Goal: Task Accomplishment & Management: Complete application form

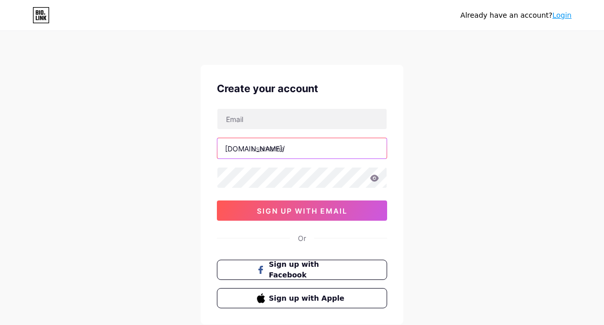
click at [270, 145] on input "text" at bounding box center [301, 148] width 169 height 20
paste input "biolink/cleveralltag"
click at [277, 149] on input "biolink/cleveralltag" at bounding box center [301, 148] width 169 height 20
drag, startPoint x: 294, startPoint y: 148, endPoint x: 252, endPoint y: 146, distance: 42.6
click at [252, 147] on input "biolinkclev" at bounding box center [301, 148] width 169 height 20
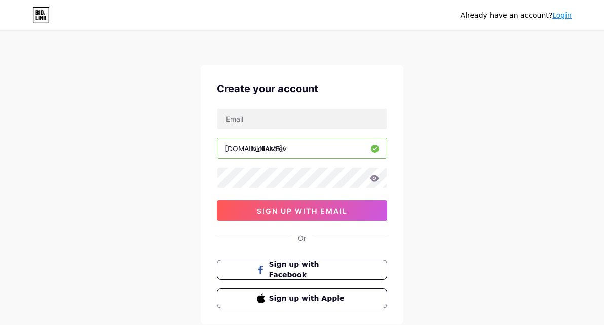
paste input "/cleveralltag"
click at [276, 149] on input "biolink/cleveralltag" at bounding box center [301, 148] width 169 height 20
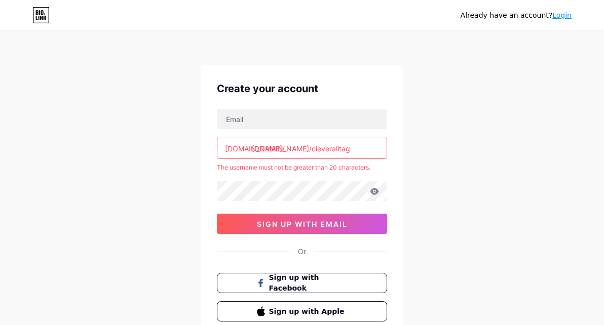
click at [279, 149] on input "[DOMAIN_NAME]/cleveralltag" at bounding box center [301, 148] width 169 height 20
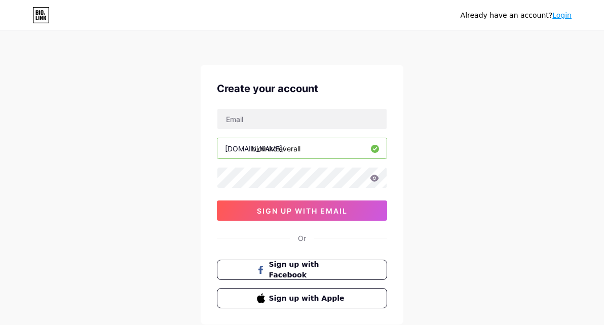
drag, startPoint x: 318, startPoint y: 146, endPoint x: 253, endPoint y: 145, distance: 65.4
click at [253, 145] on input "biolinkcleverall" at bounding box center [301, 148] width 169 height 20
paste input "/cleveralltag"
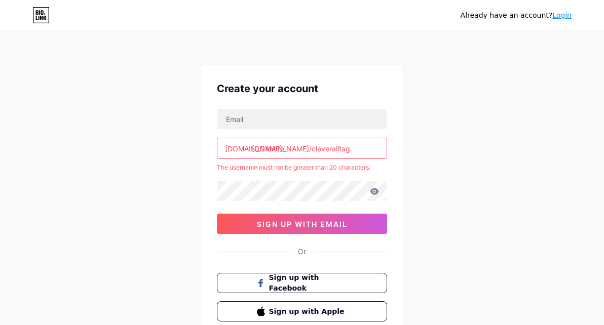
drag, startPoint x: 254, startPoint y: 149, endPoint x: 278, endPoint y: 144, distance: 24.2
click at [278, 145] on input "[DOMAIN_NAME]/cleveralltag" at bounding box center [301, 148] width 169 height 20
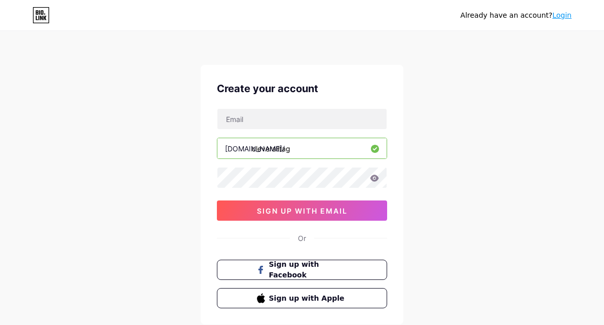
type input "cleveralltag"
click at [432, 128] on div "Already have an account? Login Create your account [DOMAIN_NAME]/ cleveralltag …" at bounding box center [302, 194] width 604 height 388
drag, startPoint x: 436, startPoint y: 152, endPoint x: 434, endPoint y: 143, distance: 9.3
click at [436, 152] on div "Already have an account? Login Create your account [DOMAIN_NAME]/ cleveralltag …" at bounding box center [302, 194] width 604 height 388
click at [302, 125] on input "text" at bounding box center [301, 119] width 169 height 20
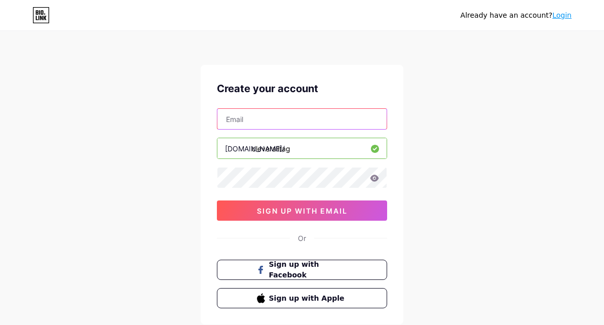
type input "[EMAIL_ADDRESS][DOMAIN_NAME]"
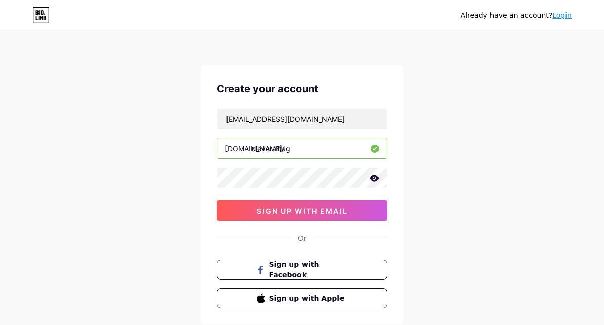
click at [263, 223] on div "Create your account [EMAIL_ADDRESS][DOMAIN_NAME] [DOMAIN_NAME]/ cleveralltag 0c…" at bounding box center [302, 195] width 203 height 260
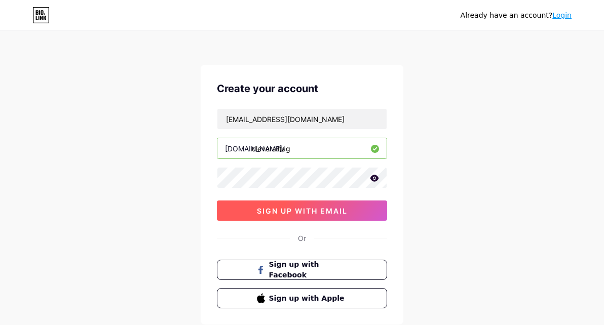
click at [262, 214] on span "sign up with email" at bounding box center [302, 211] width 91 height 9
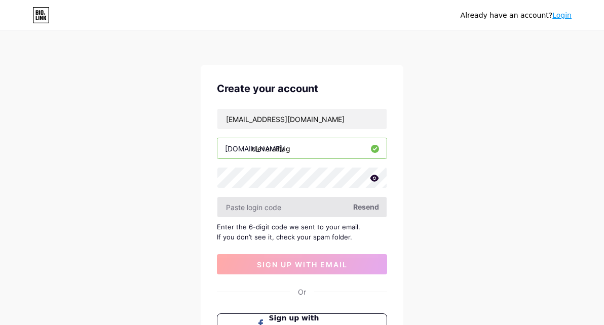
click at [263, 209] on input "text" at bounding box center [301, 207] width 169 height 20
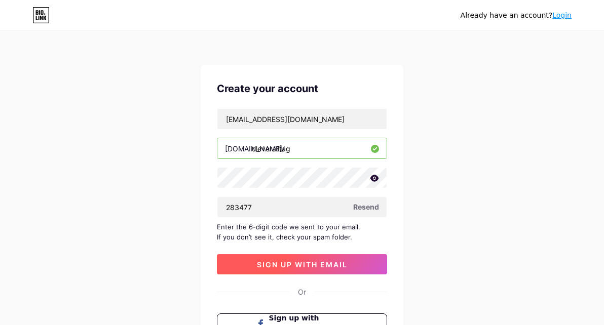
type input "283477"
click at [278, 262] on span "sign up with email" at bounding box center [302, 264] width 91 height 9
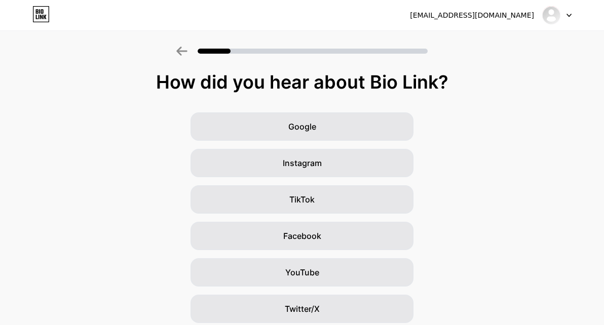
click at [171, 187] on div "Google Instagram TikTok Facebook YouTube Twitter/X Friends/family Other" at bounding box center [302, 254] width 604 height 284
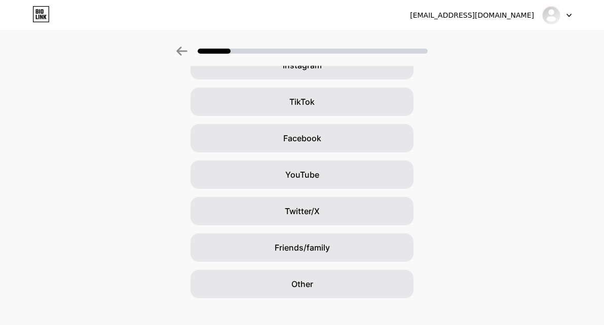
scroll to position [111, 0]
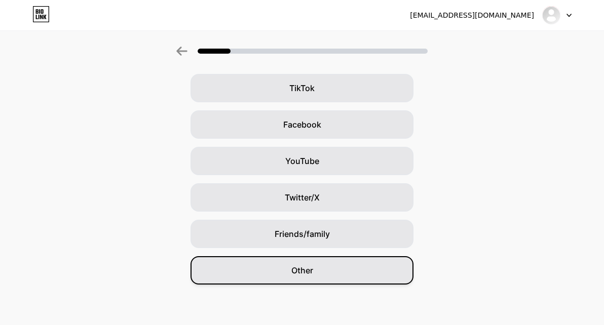
click at [300, 278] on div "Other" at bounding box center [301, 270] width 223 height 28
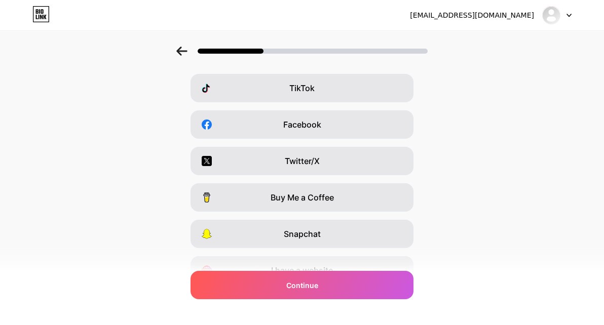
scroll to position [0, 0]
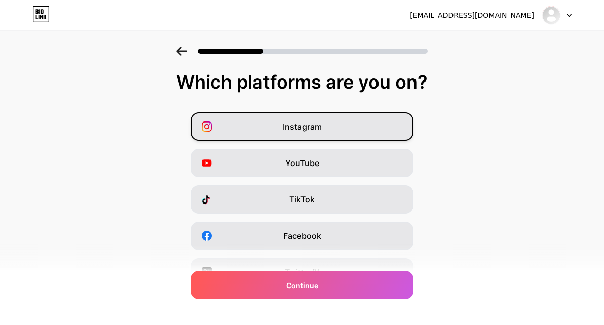
click at [383, 137] on div "Instagram" at bounding box center [301, 126] width 223 height 28
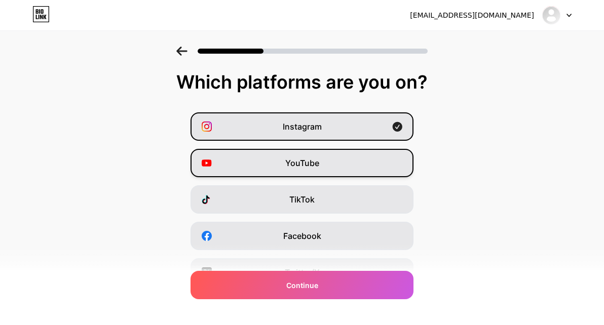
click at [370, 162] on div "YouTube" at bounding box center [301, 163] width 223 height 28
click at [443, 209] on div "Instagram YouTube TikTok Facebook Twitter/X Buy Me a Coffee Snapchat I have a w…" at bounding box center [302, 254] width 594 height 284
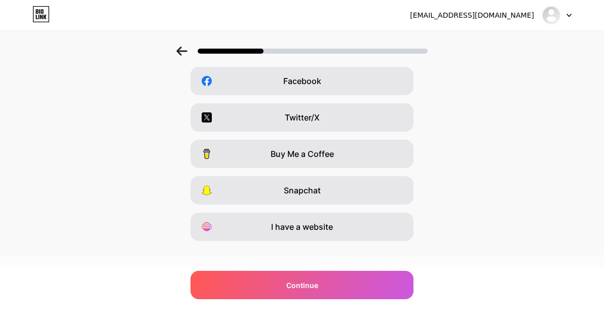
scroll to position [162, 0]
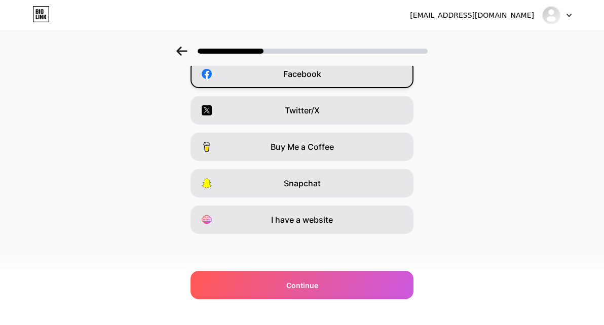
click at [391, 75] on div "Facebook" at bounding box center [301, 74] width 223 height 28
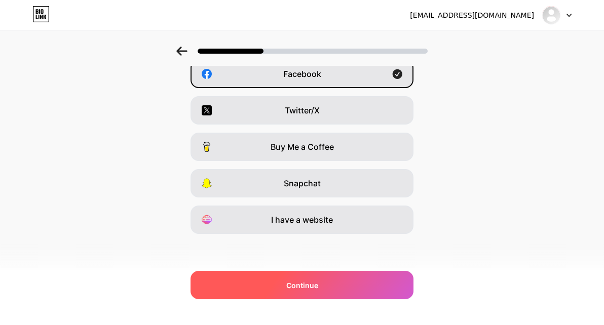
click at [310, 284] on span "Continue" at bounding box center [302, 285] width 32 height 11
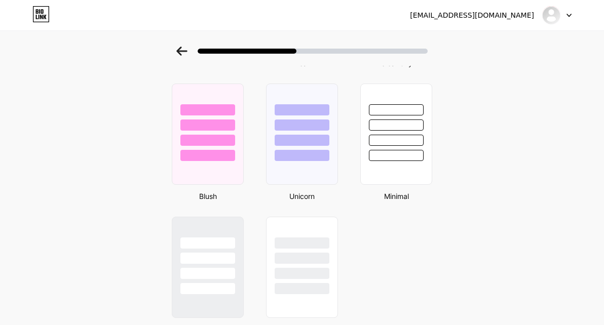
scroll to position [831, 0]
click at [386, 176] on div at bounding box center [396, 135] width 74 height 104
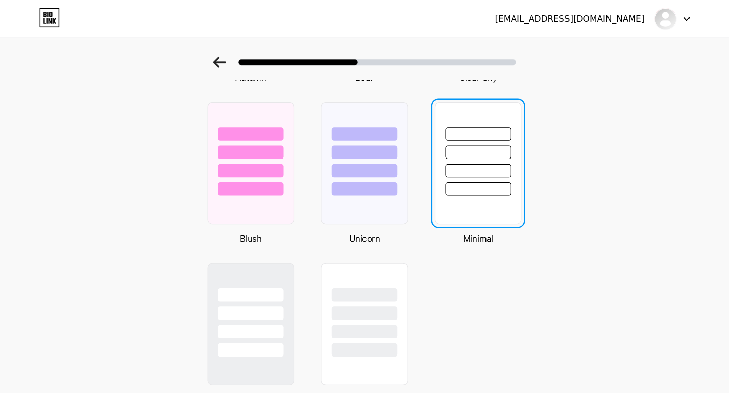
scroll to position [0, 0]
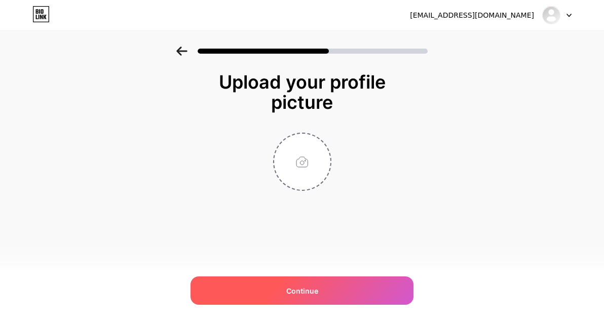
click at [295, 277] on div "Continue" at bounding box center [301, 291] width 223 height 28
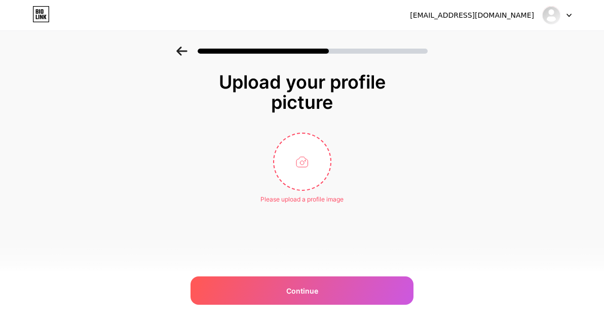
click at [392, 177] on div "Please upload a profile image" at bounding box center [302, 168] width 203 height 71
click at [306, 161] on input "file" at bounding box center [302, 162] width 56 height 56
click at [569, 21] on div at bounding box center [556, 15] width 29 height 18
click at [407, 197] on div "Upload your profile picture Please upload a profile image Continue" at bounding box center [302, 151] width 604 height 208
click at [571, 19] on div "[EMAIL_ADDRESS][DOMAIN_NAME] Logout" at bounding box center [302, 15] width 604 height 18
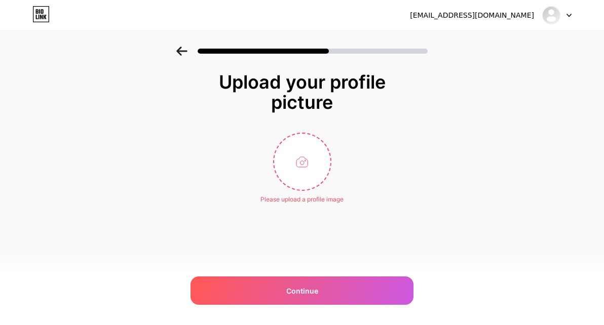
click at [568, 17] on div at bounding box center [556, 15] width 29 height 18
click at [400, 105] on div "Upload your profile picture" at bounding box center [302, 92] width 203 height 41
click at [296, 173] on input "file" at bounding box center [302, 162] width 56 height 56
click at [316, 167] on input "file" at bounding box center [302, 162] width 56 height 56
type input "C:\fakepath\Stylish high-fashion digital illustration in an elegant flat design…"
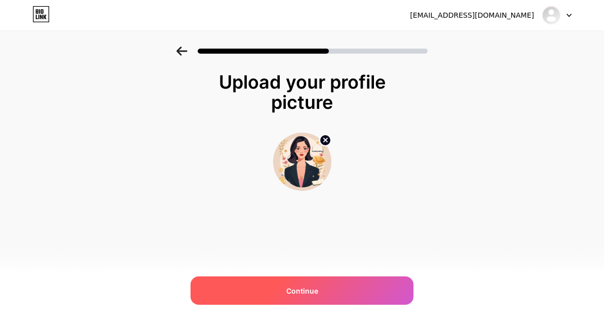
click at [341, 290] on div "Continue" at bounding box center [301, 291] width 223 height 28
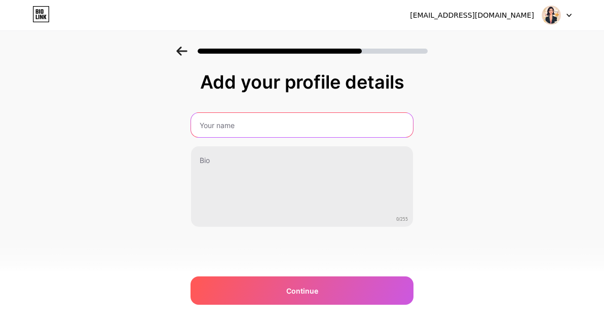
click at [235, 127] on input "text" at bounding box center [302, 125] width 222 height 24
paste input "Clever Alltag"
type input "Clever Alltag"
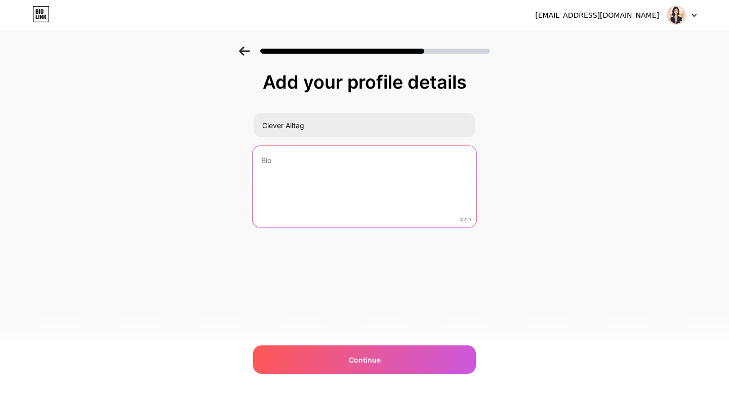
click at [289, 176] on textarea at bounding box center [365, 187] width 224 height 83
paste textarea "💰 Budget Living für Frauen 25-35 | [GEOGRAPHIC_DATA] 🍳 Meal Prep • 🏠 Home Offic…"
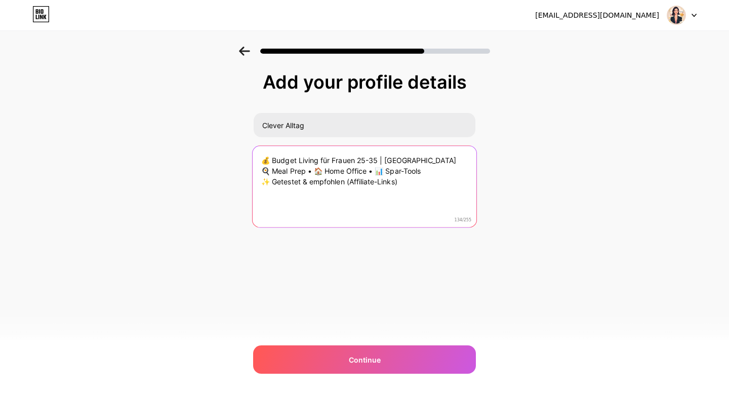
type textarea "💰 Budget Living für Frauen 25-35 | [GEOGRAPHIC_DATA] 🍳 Meal Prep • 🏠 Home Offic…"
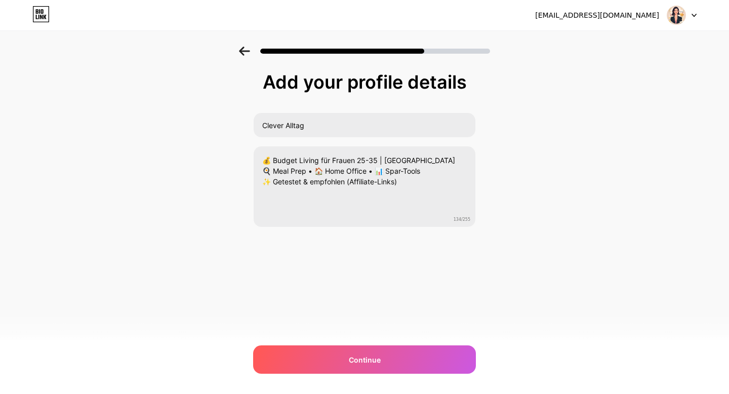
click at [441, 251] on div "Add your profile details Clever Alltag 💰 Budget Living für Frauen 25-35 | [GEOG…" at bounding box center [364, 175] width 223 height 206
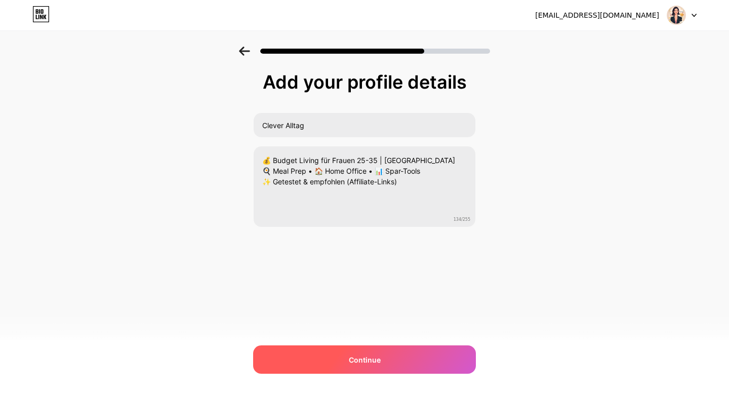
click at [374, 325] on span "Continue" at bounding box center [365, 360] width 32 height 11
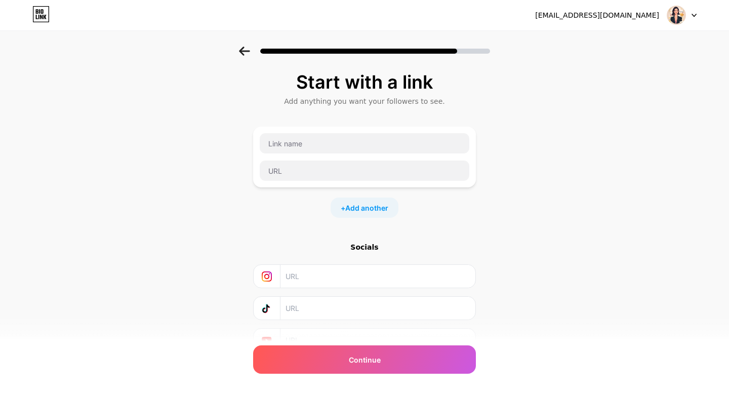
scroll to position [2, 0]
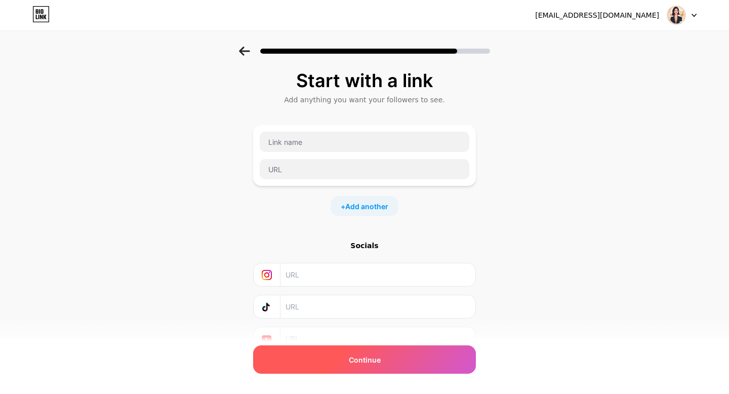
click at [378, 325] on span "Continue" at bounding box center [365, 360] width 32 height 11
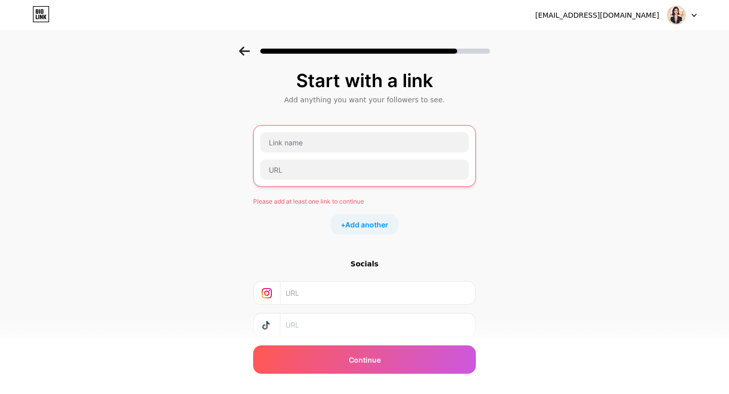
click at [426, 209] on div "Please add at least one link to continue + Add another" at bounding box center [364, 179] width 223 height 109
click at [359, 144] on input "text" at bounding box center [364, 142] width 209 height 20
paste input "Clever Alltag"
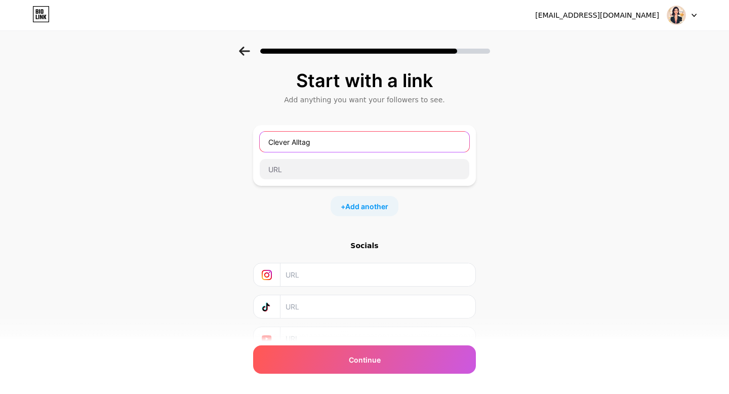
click at [296, 143] on input "Clever Alltag" at bounding box center [365, 142] width 210 height 20
type input "Clever Alltag"
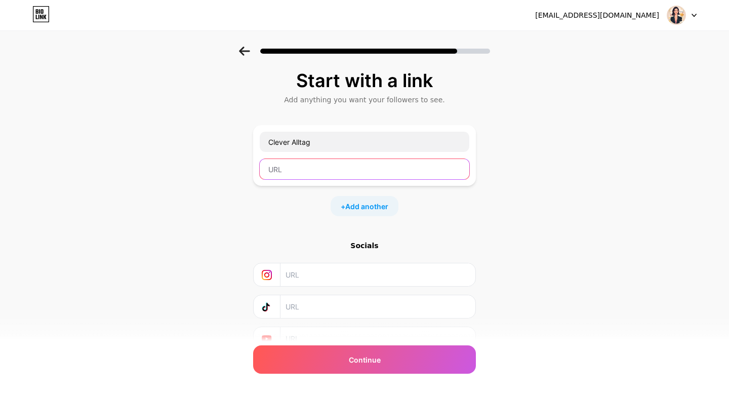
click at [298, 170] on input "text" at bounding box center [365, 169] width 210 height 20
click at [276, 222] on div "Start with a link Add anything you want your followers to see. Clever Alltag + …" at bounding box center [364, 210] width 223 height 280
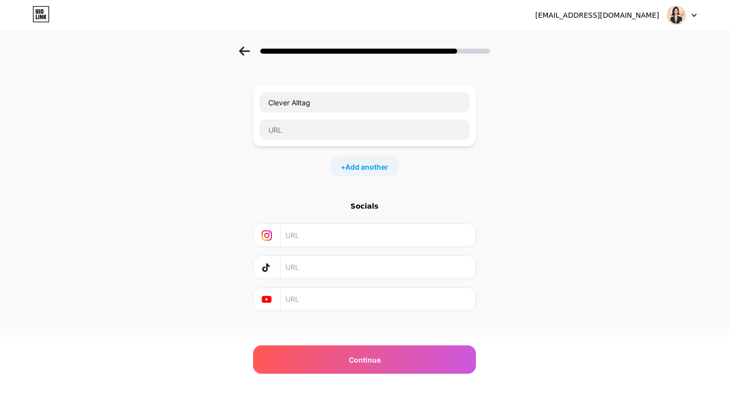
scroll to position [49, 0]
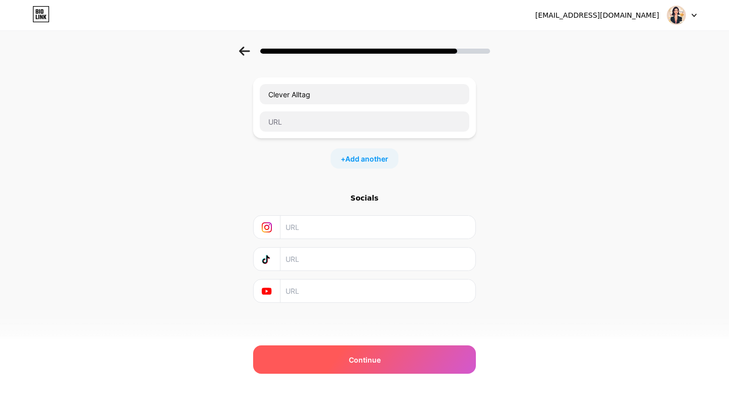
click at [329, 325] on div "Continue" at bounding box center [364, 359] width 223 height 28
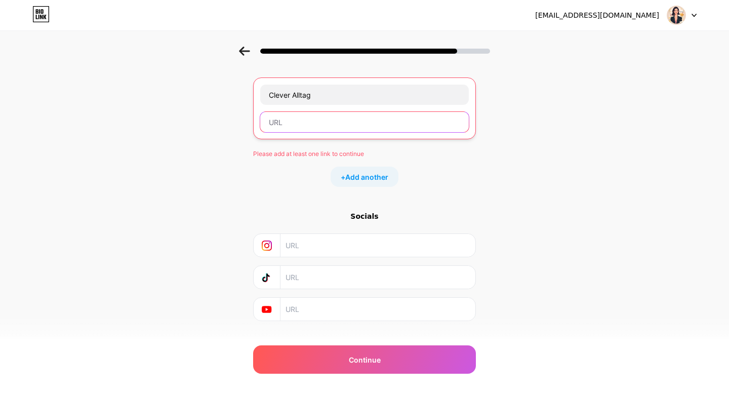
click at [278, 123] on input "text" at bounding box center [364, 122] width 209 height 20
paste input "[URL][DOMAIN_NAME]"
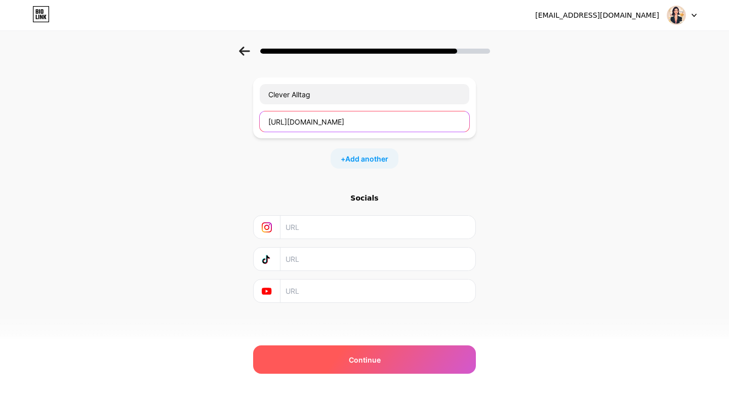
type input "[URL][DOMAIN_NAME]"
click at [361, 325] on span "Continue" at bounding box center [365, 360] width 32 height 11
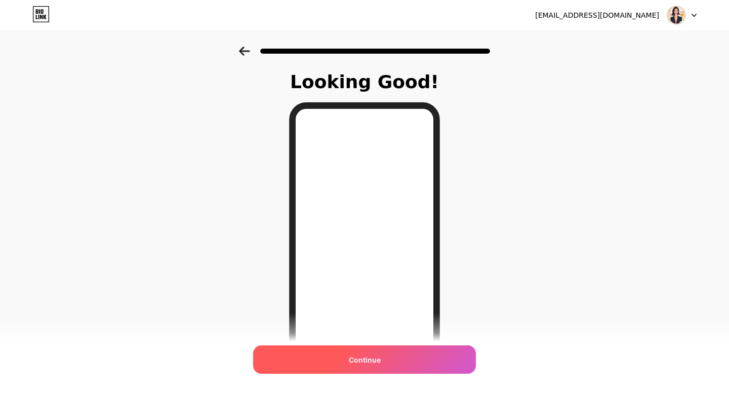
click at [361, 325] on span "Continue" at bounding box center [365, 360] width 32 height 11
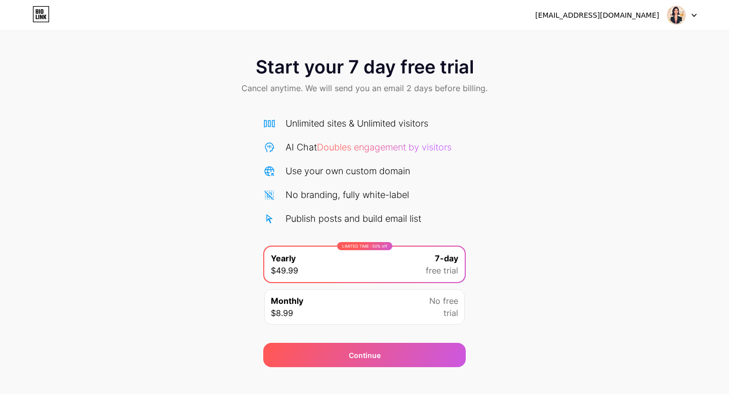
click at [521, 271] on div "Start your 7 day free trial Cancel anytime. We will send you an email 2 days be…" at bounding box center [364, 207] width 729 height 321
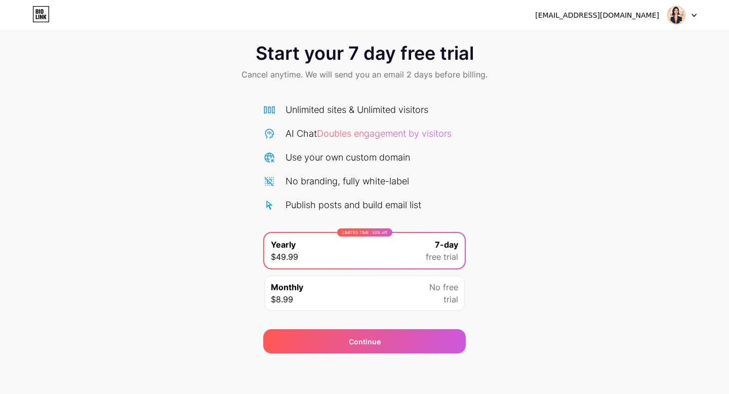
click at [44, 17] on icon at bounding box center [45, 17] width 3 height 5
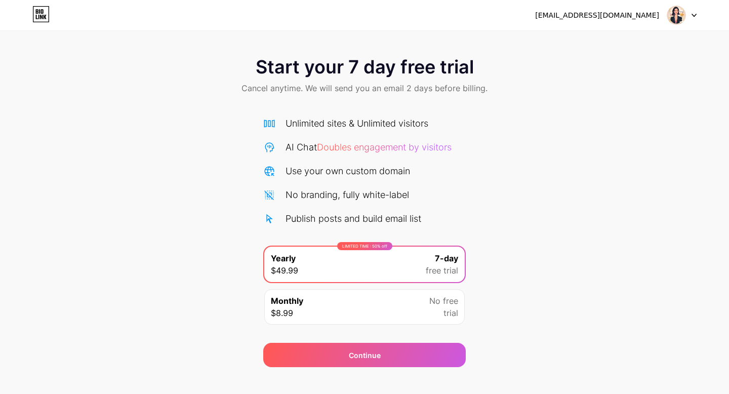
click at [529, 137] on div "Start your 7 day free trial Cancel anytime. We will send you an email 2 days be…" at bounding box center [364, 207] width 729 height 321
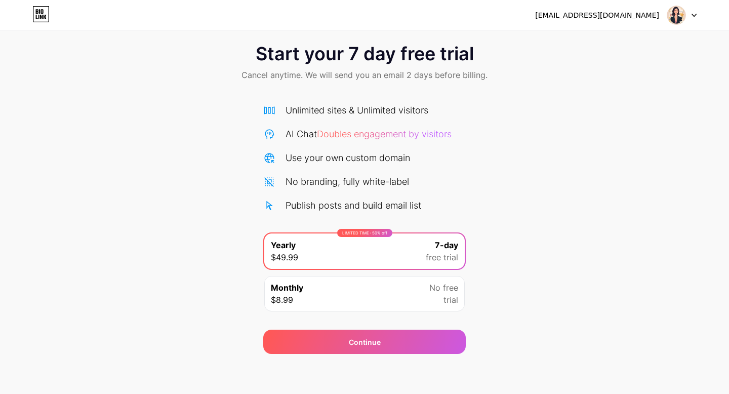
scroll to position [14, 0]
click at [603, 14] on icon at bounding box center [694, 16] width 5 height 4
click at [475, 144] on div "Start your 7 day free trial Cancel anytime. We will send you an email 2 days be…" at bounding box center [364, 193] width 729 height 321
click at [241, 176] on div "Start your 7 day free trial Cancel anytime. We will send you an email 2 days be…" at bounding box center [364, 193] width 729 height 321
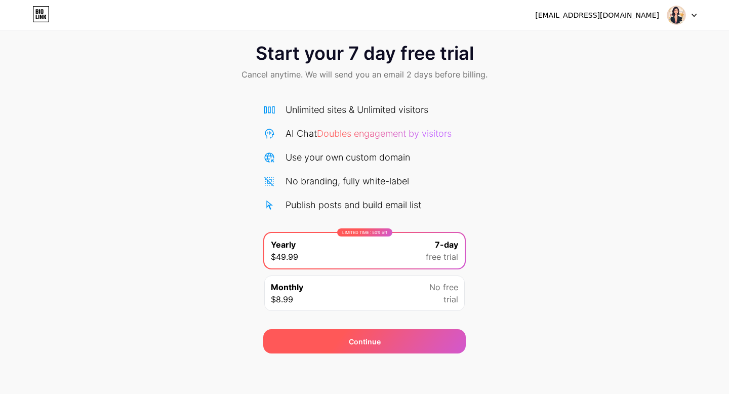
click at [395, 325] on div "Continue" at bounding box center [364, 341] width 203 height 24
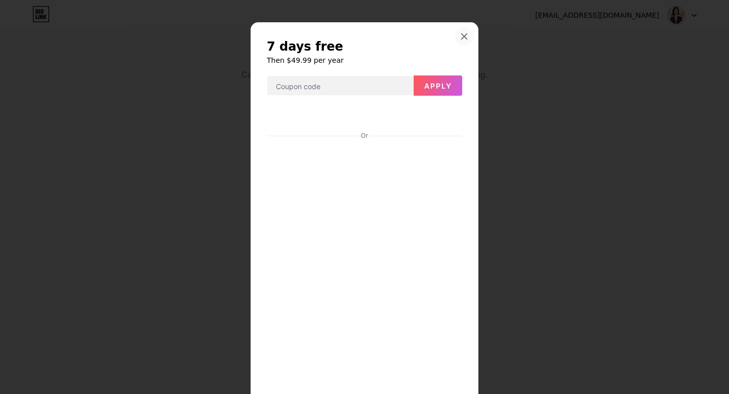
click at [468, 34] on icon at bounding box center [464, 36] width 8 height 8
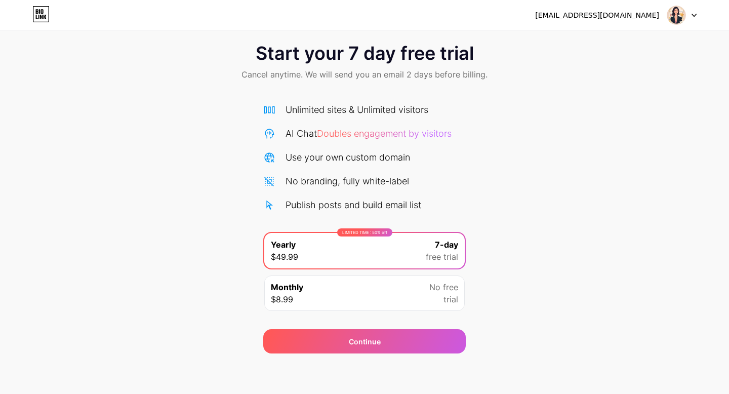
click at [492, 109] on div "Start your 7 day free trial Cancel anytime. We will send you an email 2 days be…" at bounding box center [364, 193] width 729 height 321
click at [603, 16] on icon at bounding box center [694, 15] width 4 height 3
click at [599, 140] on div "Start your 7 day free trial Cancel anytime. We will send you an email 2 days be…" at bounding box center [364, 193] width 729 height 321
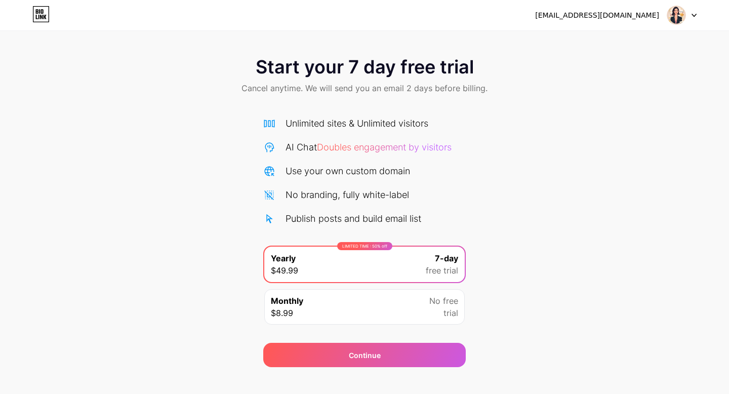
click at [665, 16] on div "[EMAIL_ADDRESS][DOMAIN_NAME]" at bounding box center [616, 15] width 162 height 18
click at [688, 15] on div at bounding box center [682, 15] width 29 height 18
click at [619, 169] on div "Start your 7 day free trial Cancel anytime. We will send you an email 2 days be…" at bounding box center [364, 207] width 729 height 321
click at [413, 301] on div "Monthly $8.99 No free trial" at bounding box center [364, 306] width 201 height 35
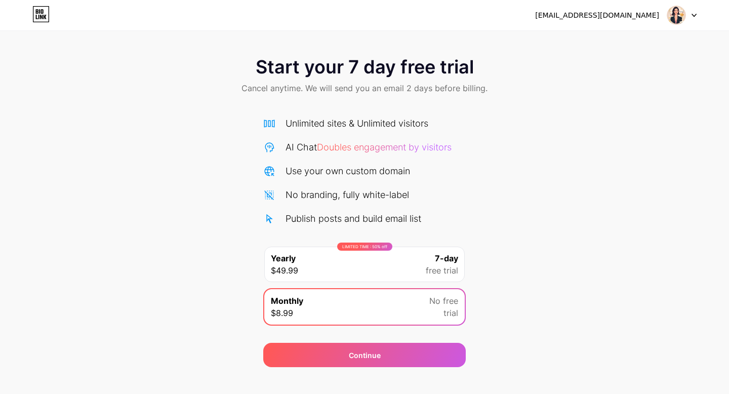
click at [692, 17] on div at bounding box center [682, 15] width 29 height 18
click at [675, 37] on li "Logout" at bounding box center [634, 41] width 126 height 27
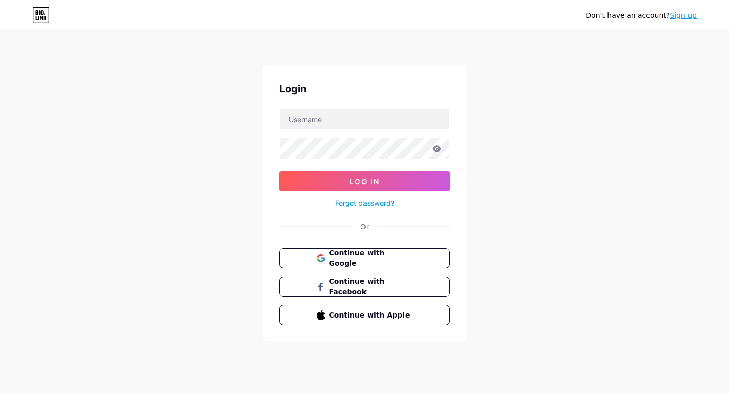
click at [682, 16] on link "Sign up" at bounding box center [683, 15] width 27 height 8
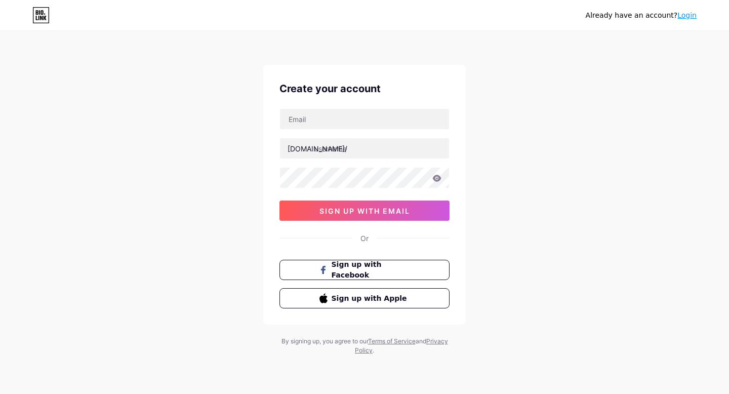
click at [688, 15] on link "Login" at bounding box center [687, 15] width 19 height 8
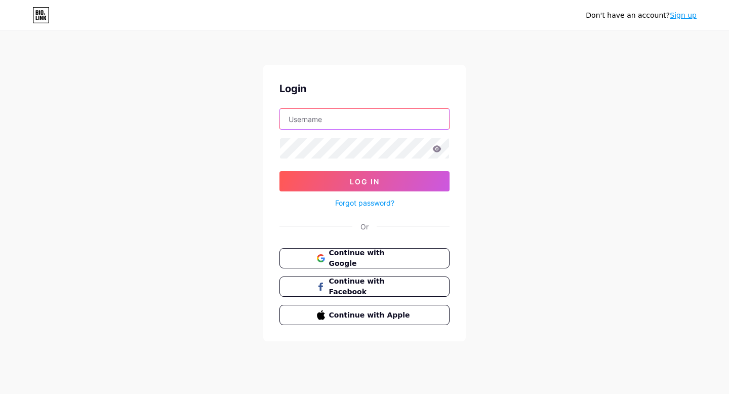
click at [373, 118] on input "text" at bounding box center [364, 119] width 169 height 20
type input "[EMAIL_ADDRESS][DOMAIN_NAME]"
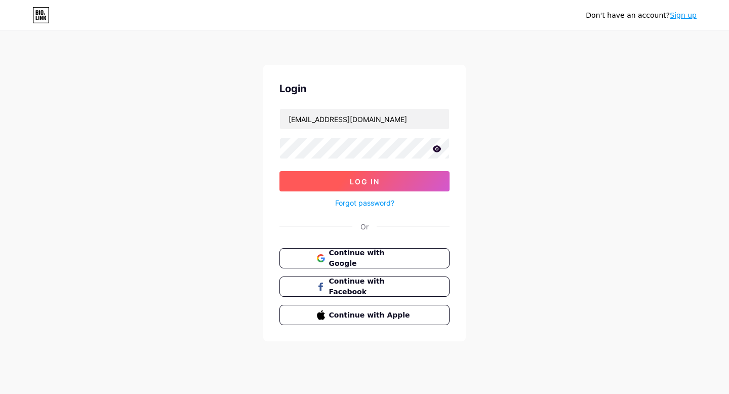
click at [390, 187] on button "Log In" at bounding box center [365, 181] width 170 height 20
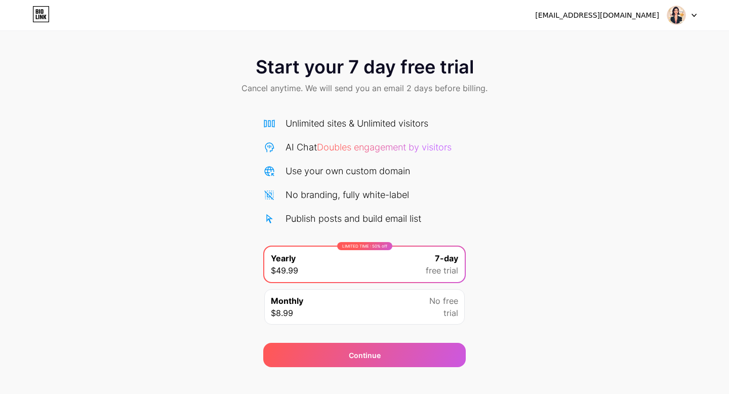
click at [698, 14] on div "[EMAIL_ADDRESS][DOMAIN_NAME] Logout" at bounding box center [364, 15] width 729 height 18
click at [693, 15] on icon at bounding box center [694, 15] width 4 height 3
click at [659, 36] on li "Logout" at bounding box center [634, 41] width 126 height 27
